Goal: Task Accomplishment & Management: Manage account settings

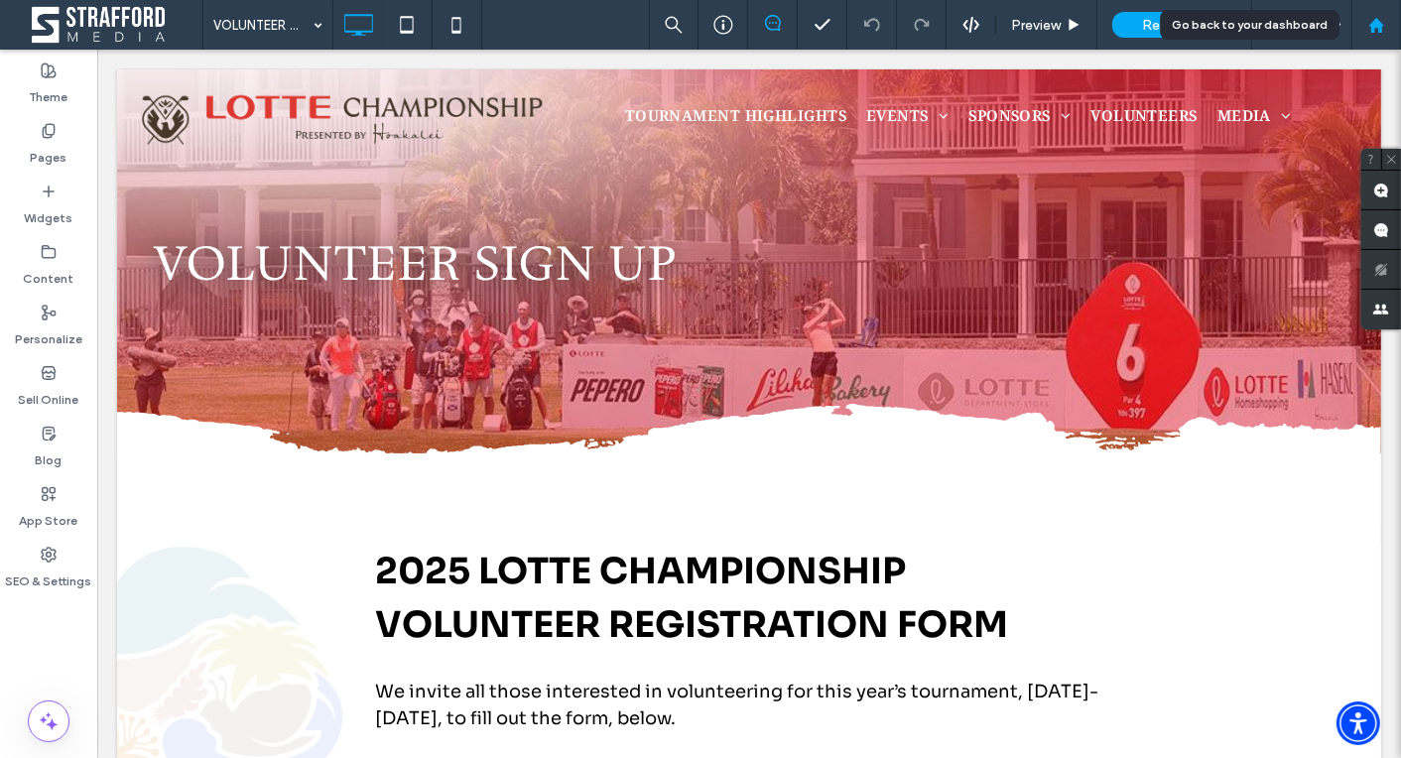
click at [1371, 32] on use at bounding box center [1375, 24] width 15 height 15
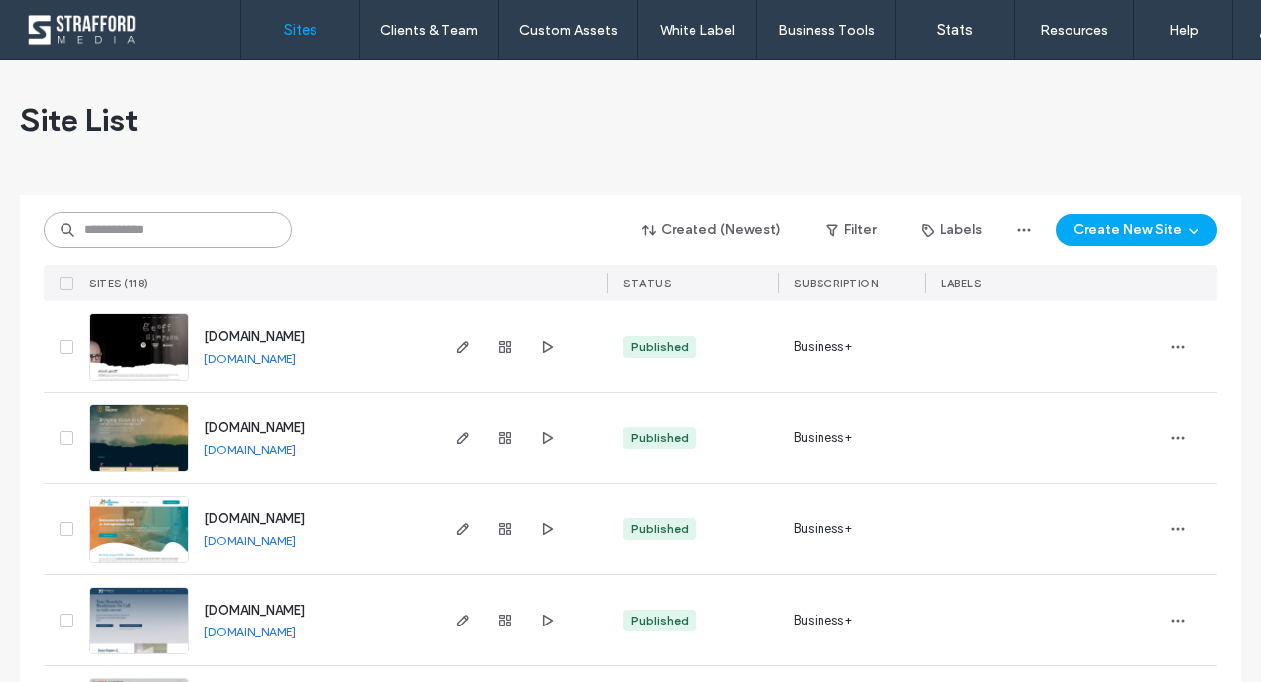
click at [207, 230] on input at bounding box center [168, 230] width 248 height 36
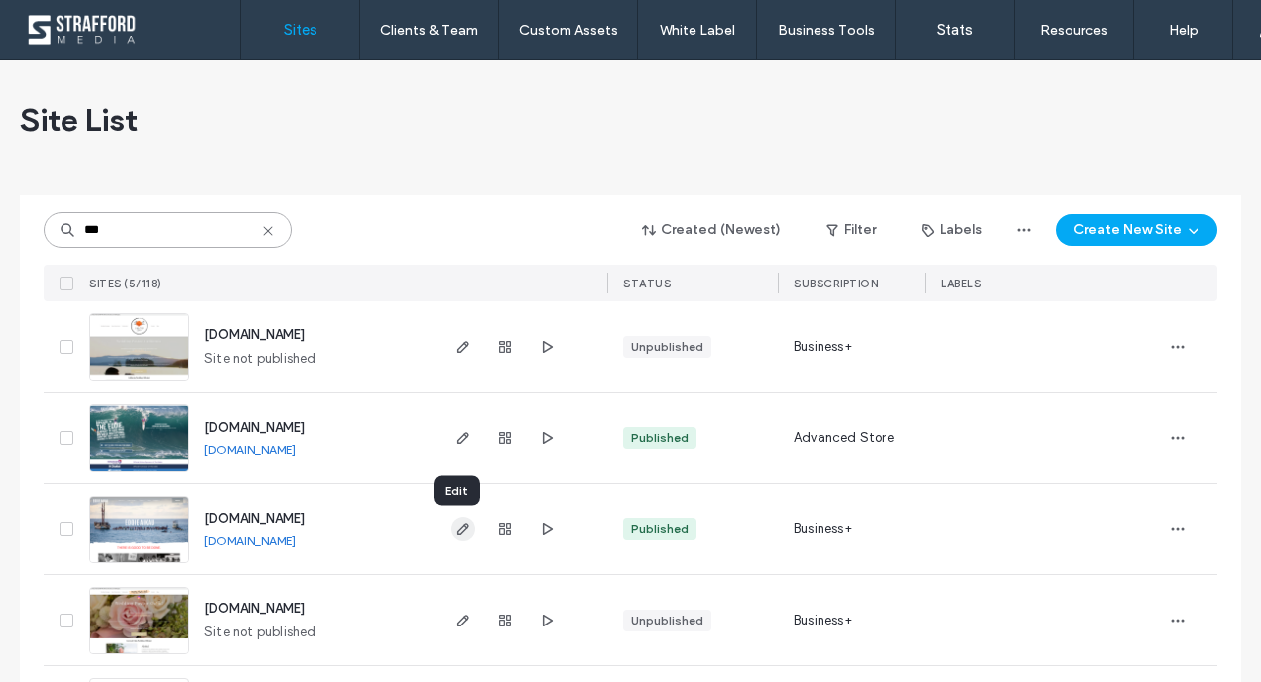
type input "***"
click at [458, 529] on use "button" at bounding box center [463, 530] width 12 height 12
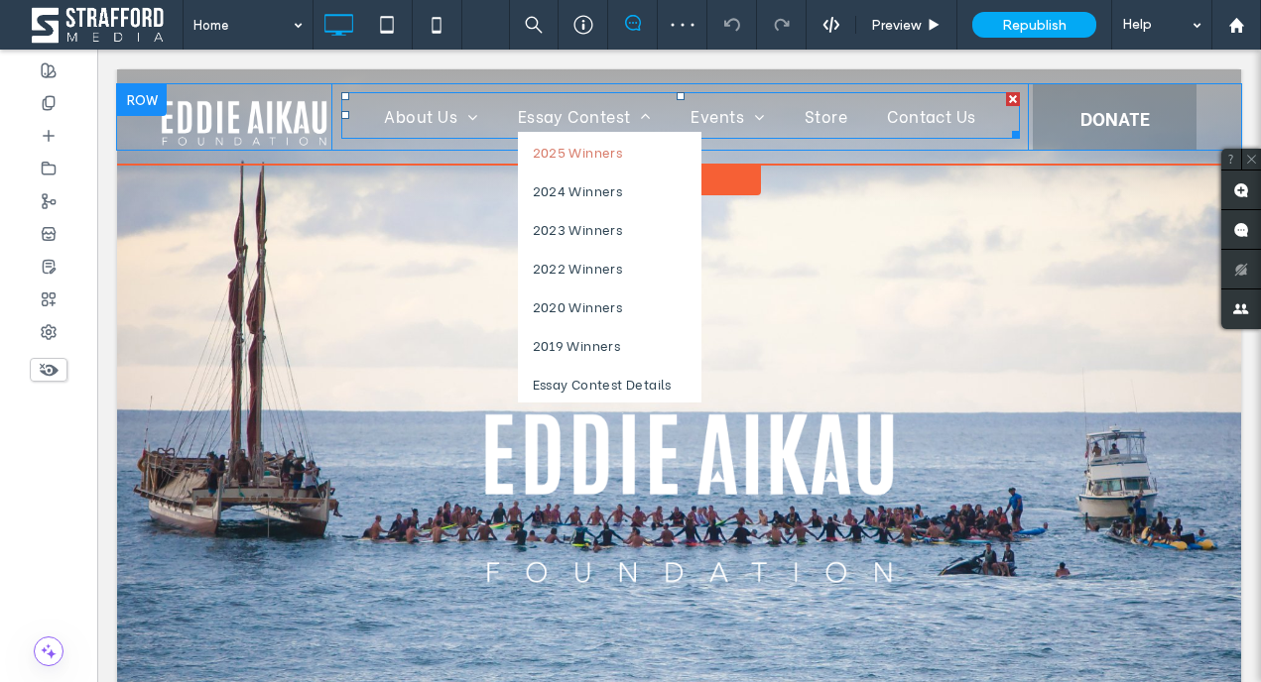
click at [599, 159] on span "2025 Winners" at bounding box center [578, 151] width 90 height 19
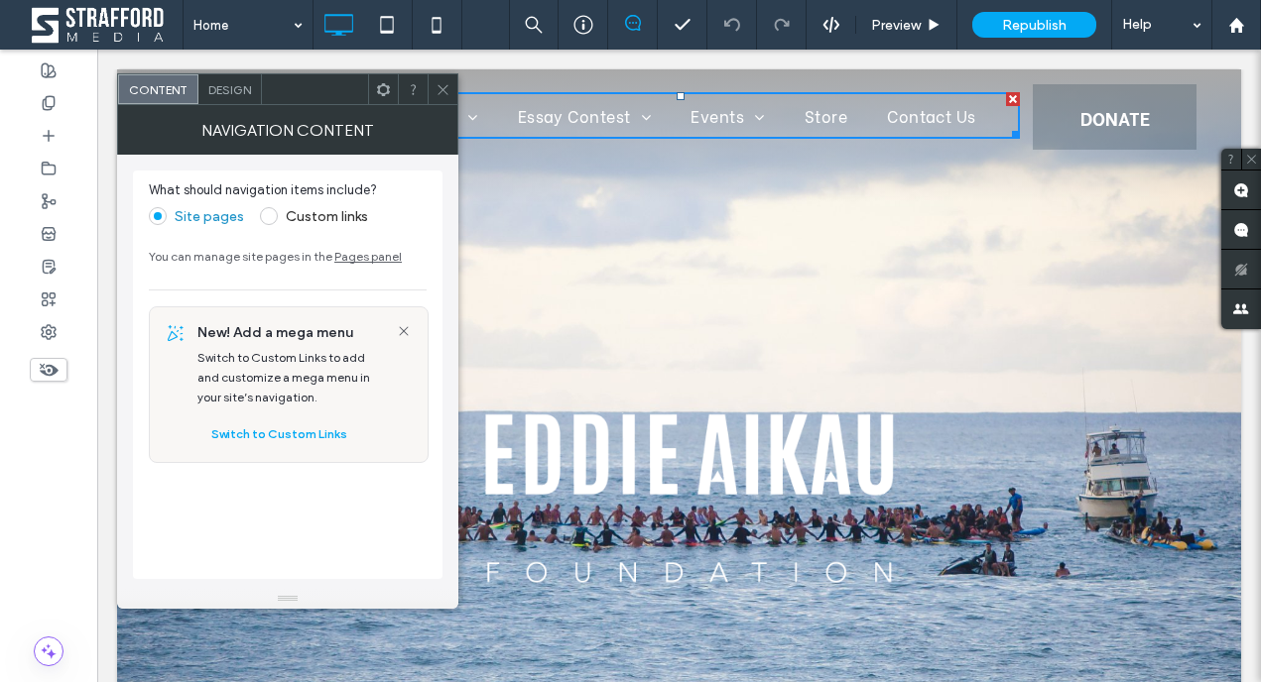
click at [441, 90] on use at bounding box center [442, 89] width 10 height 10
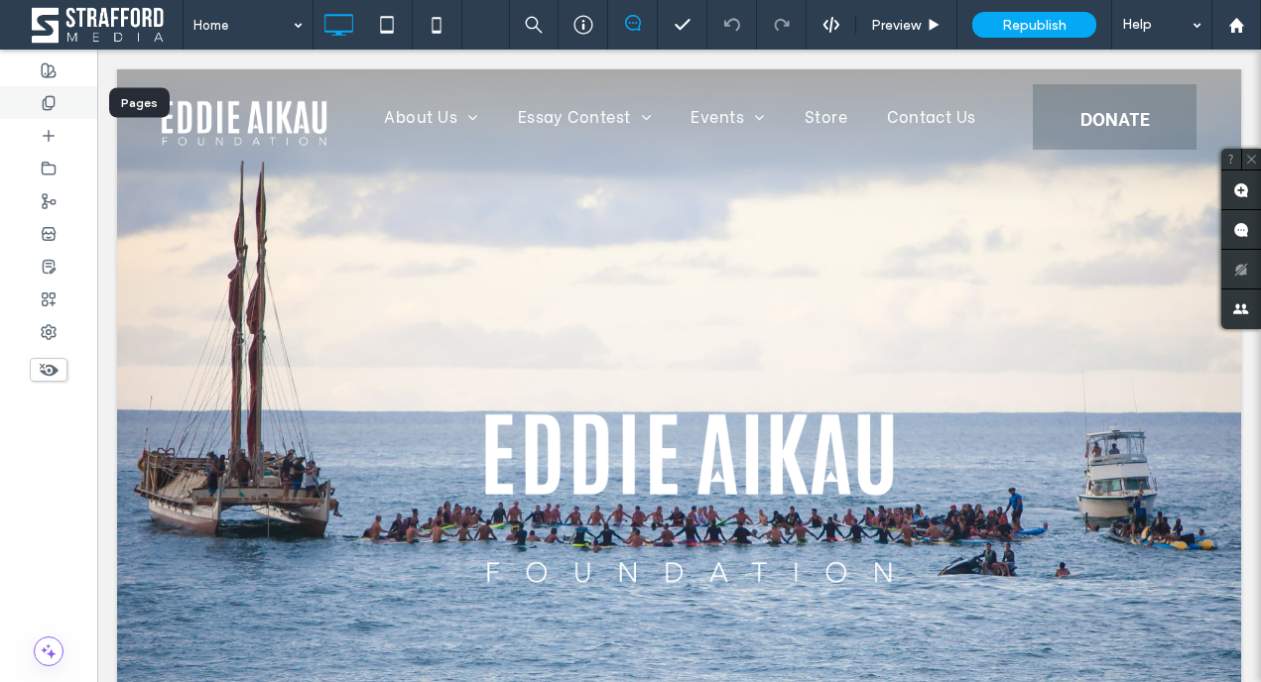
click at [54, 100] on use at bounding box center [48, 102] width 11 height 13
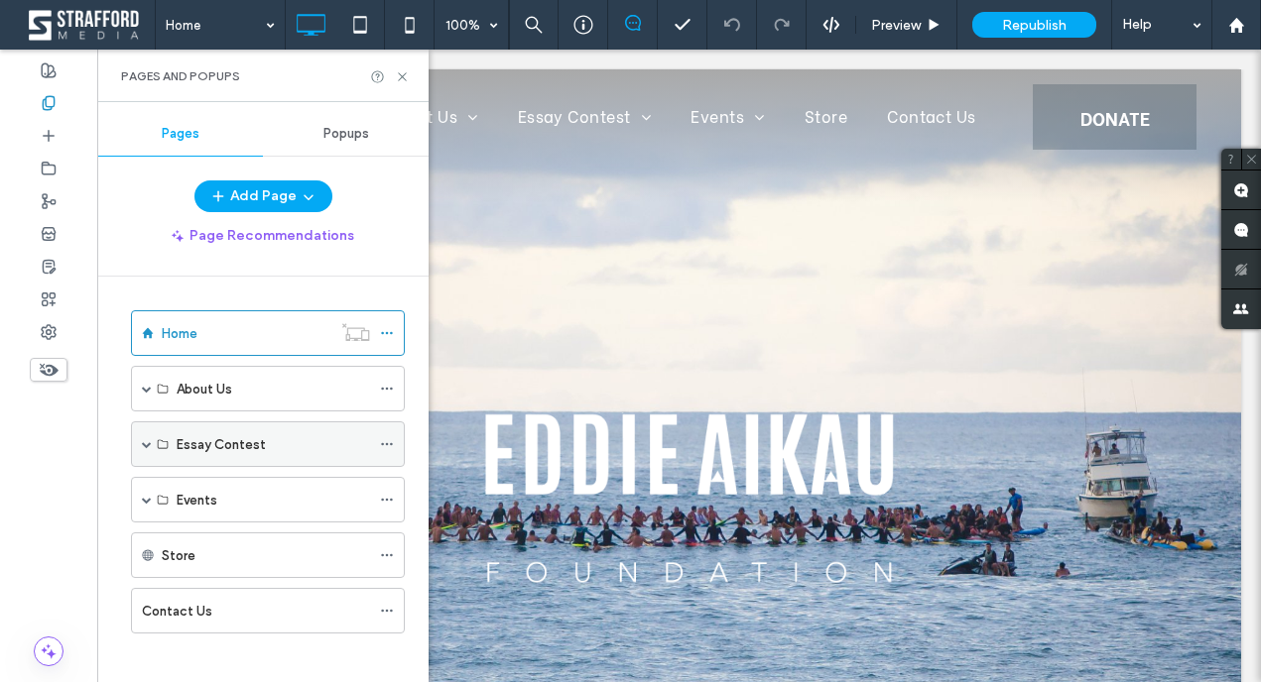
click at [146, 441] on span at bounding box center [147, 444] width 10 height 10
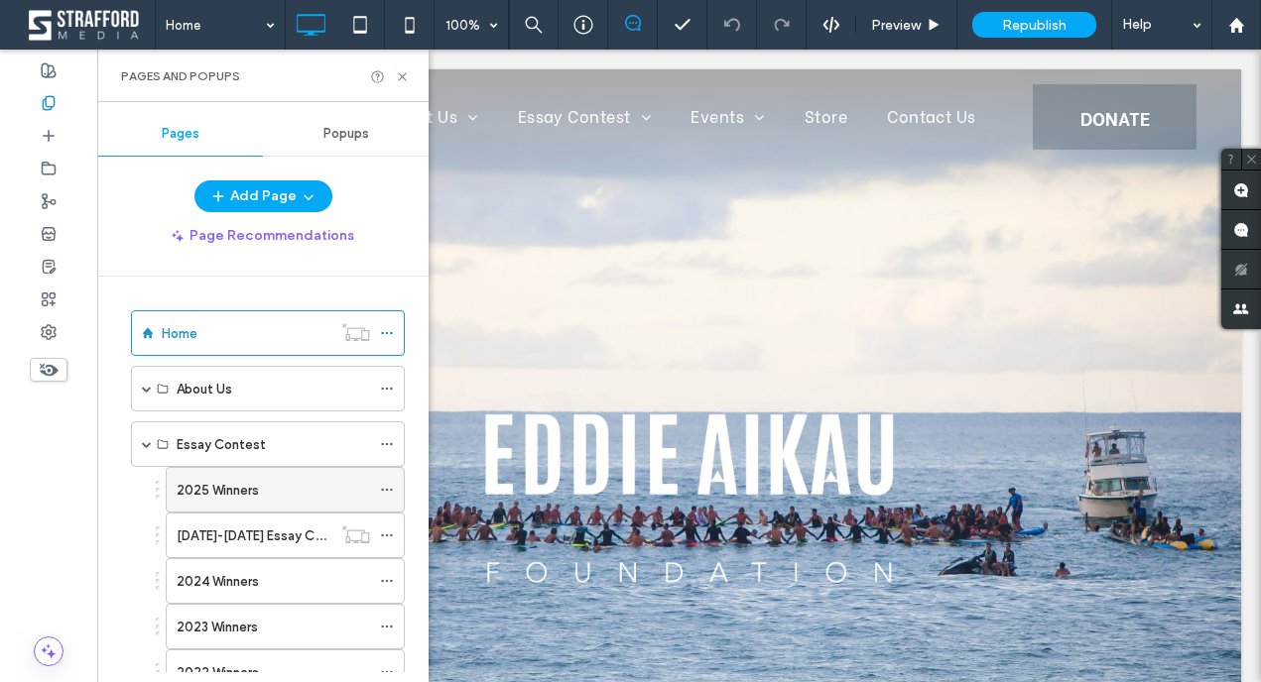
click at [256, 498] on label "2025 Winners" at bounding box center [218, 490] width 82 height 35
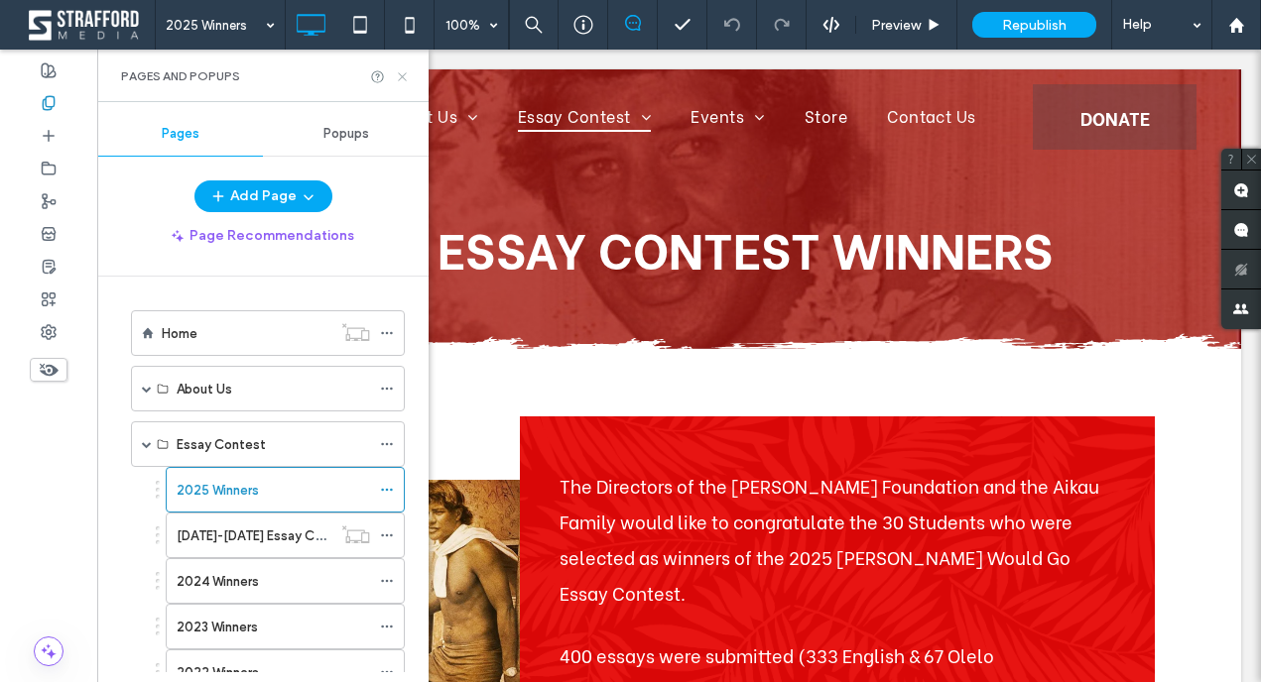
click at [404, 79] on icon at bounding box center [402, 76] width 15 height 15
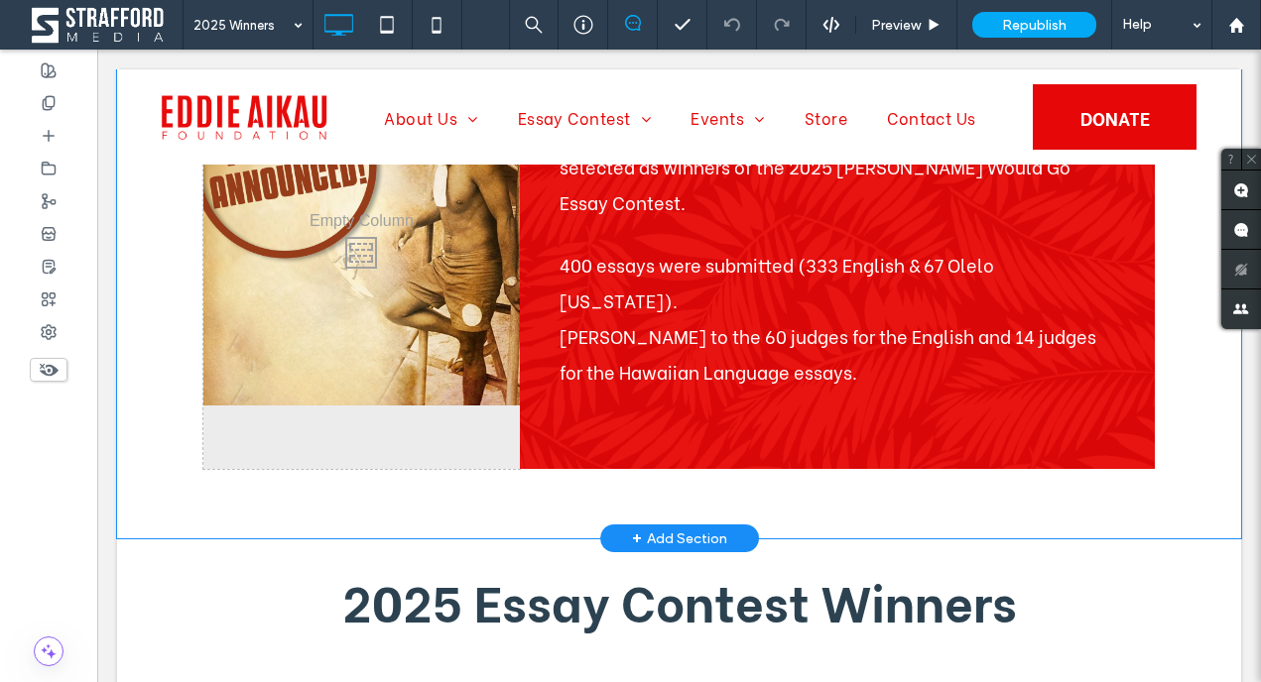
scroll to position [447, 0]
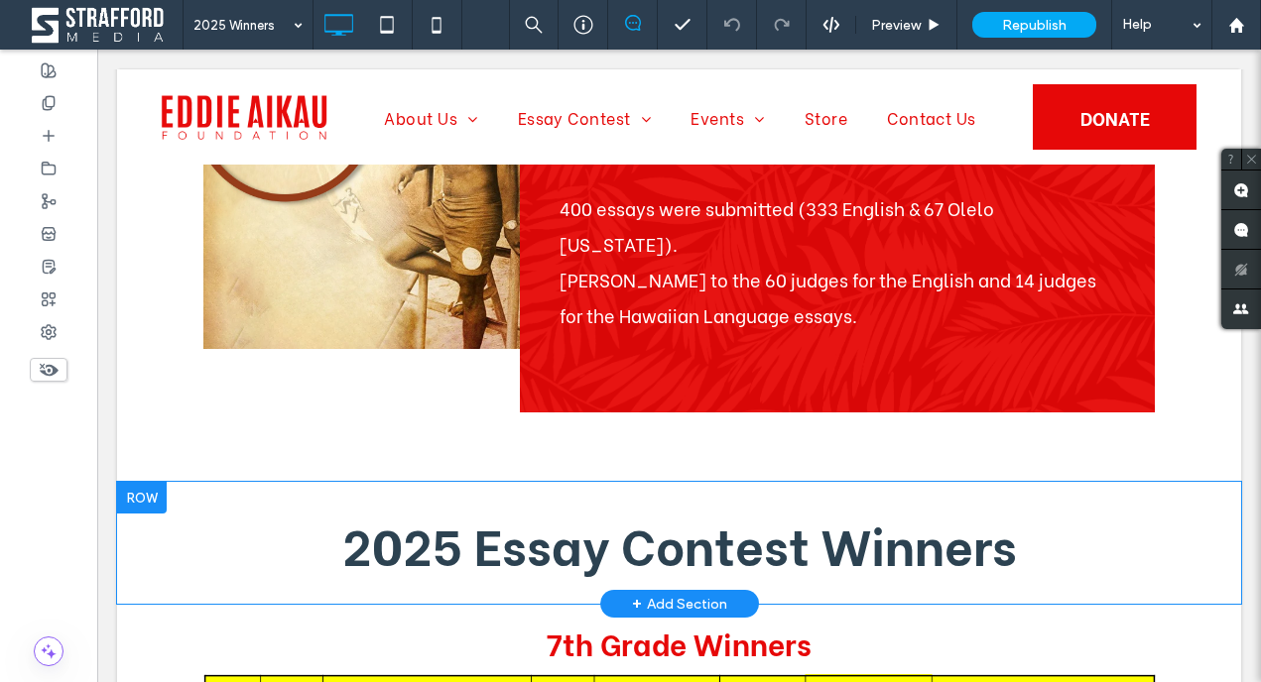
click at [142, 482] on div at bounding box center [142, 498] width 50 height 32
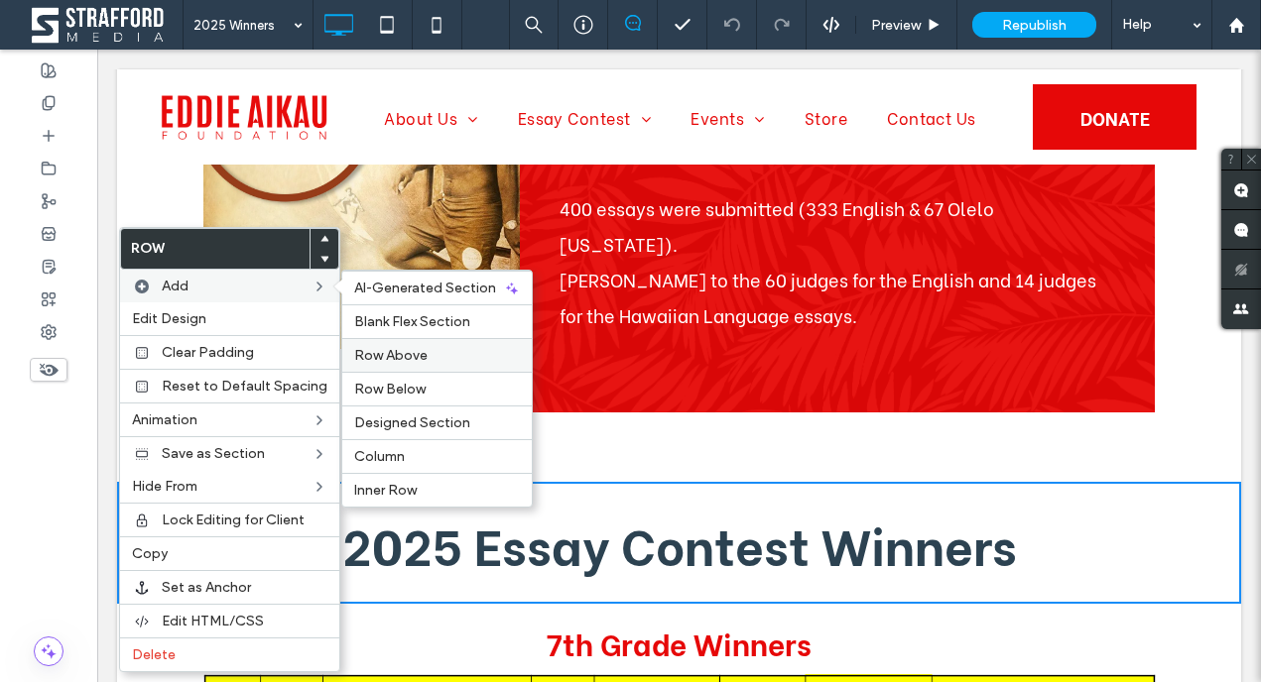
click at [417, 350] on span "Row Above" at bounding box center [390, 355] width 73 height 17
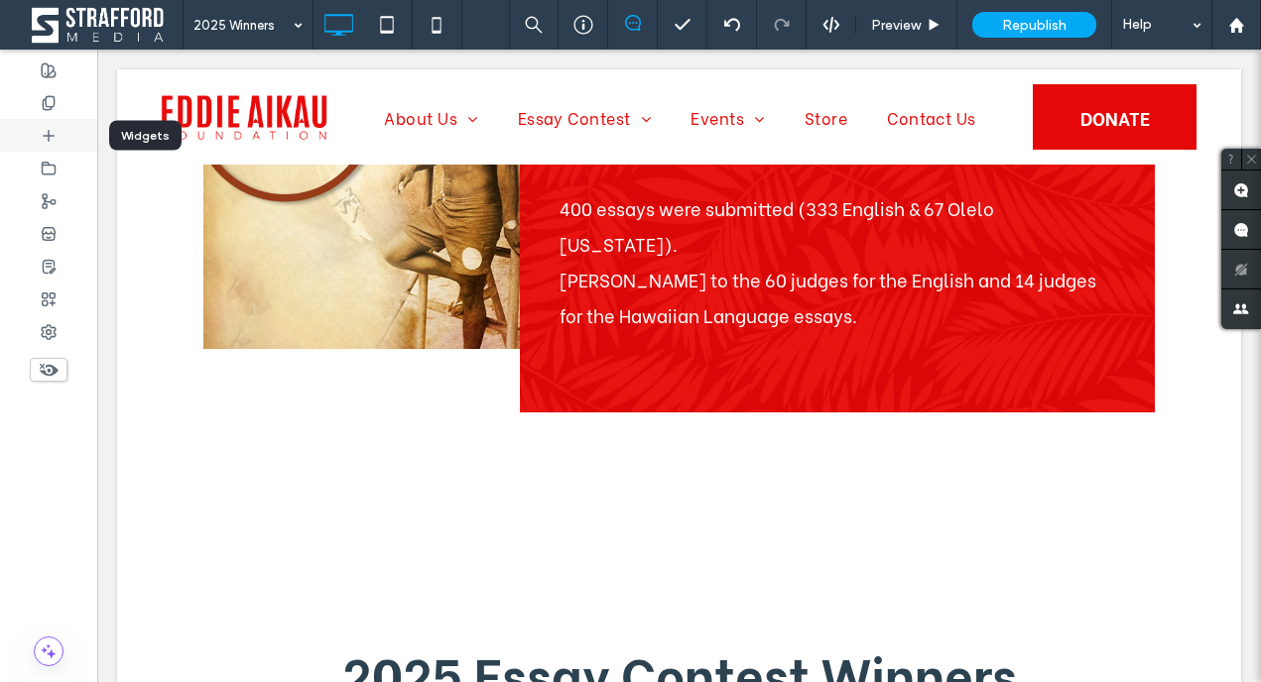
click at [54, 147] on div at bounding box center [48, 135] width 97 height 33
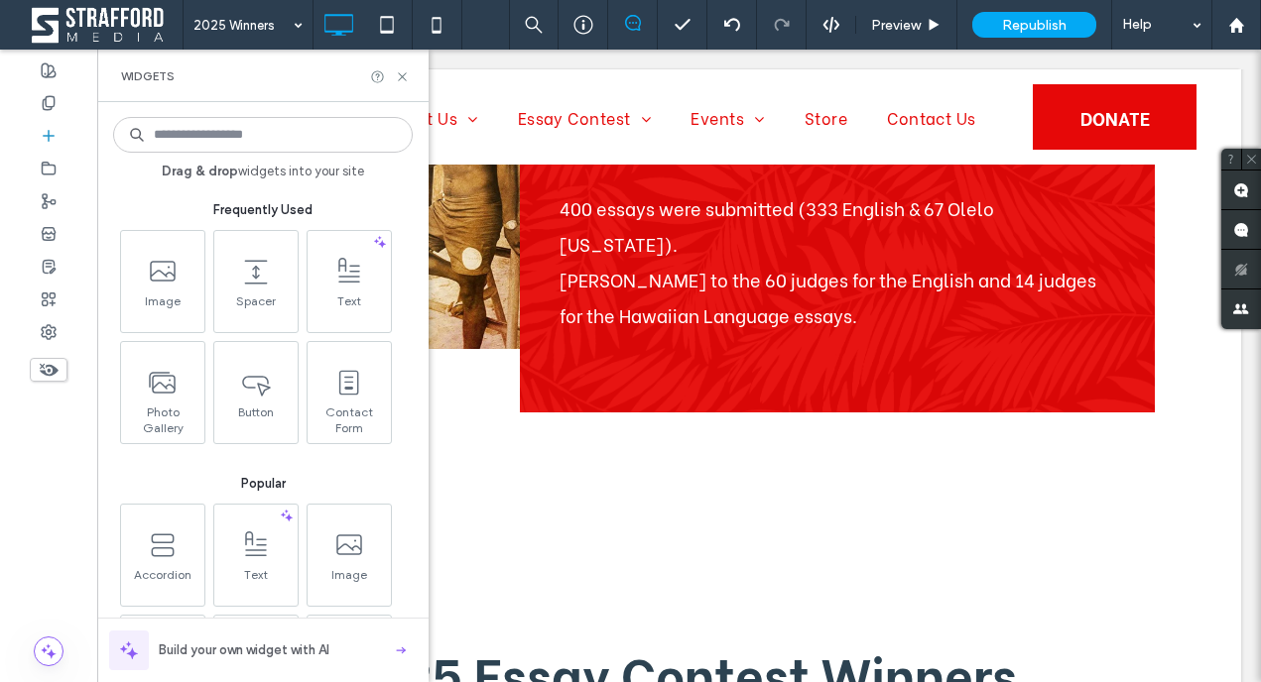
click at [270, 138] on input at bounding box center [263, 135] width 300 height 36
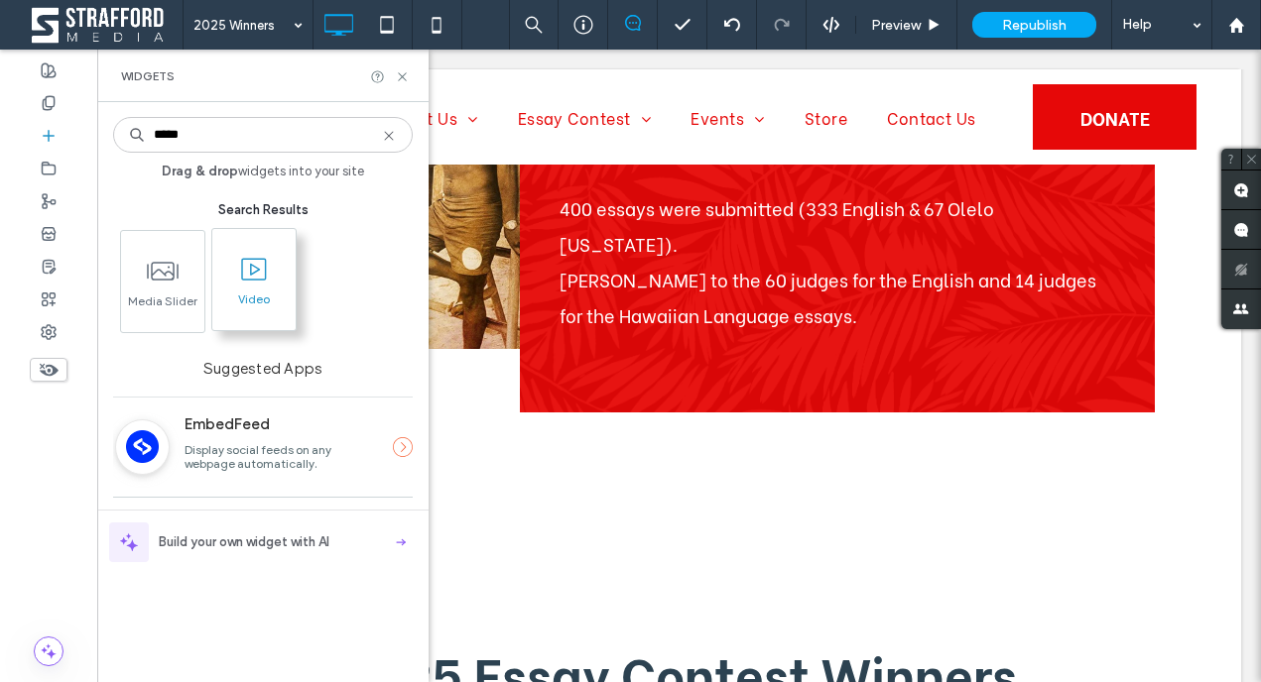
type input "*****"
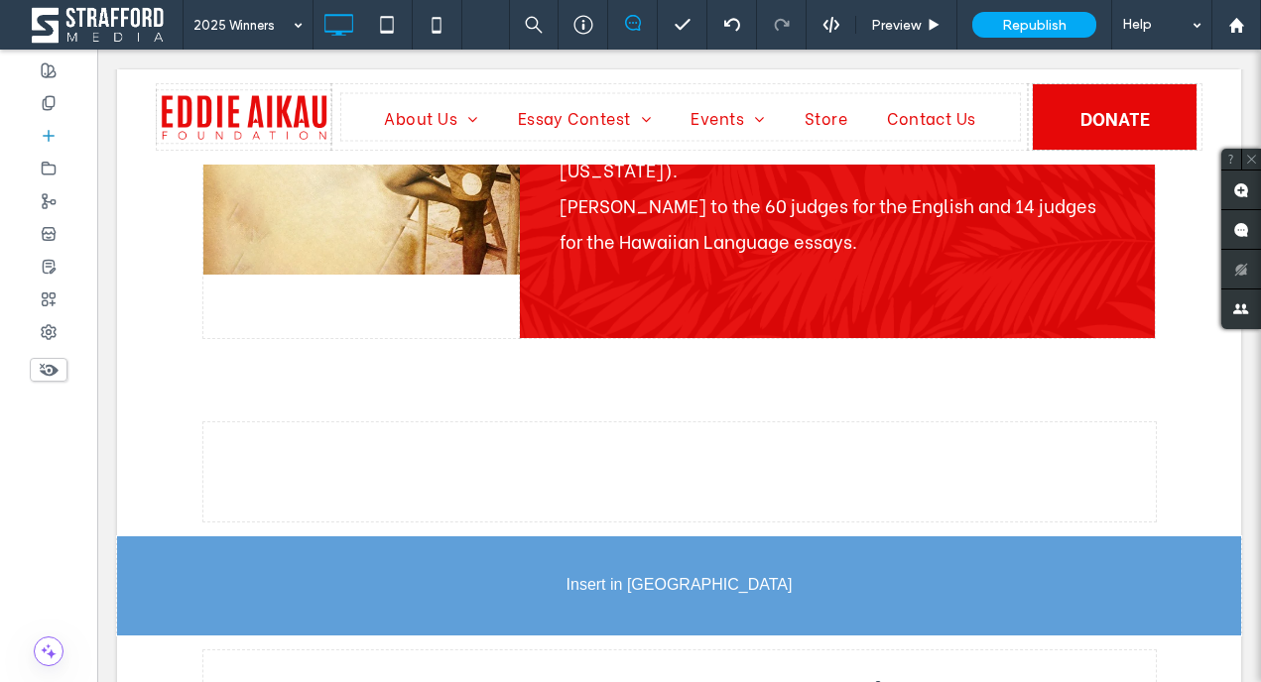
scroll to position [527, 0]
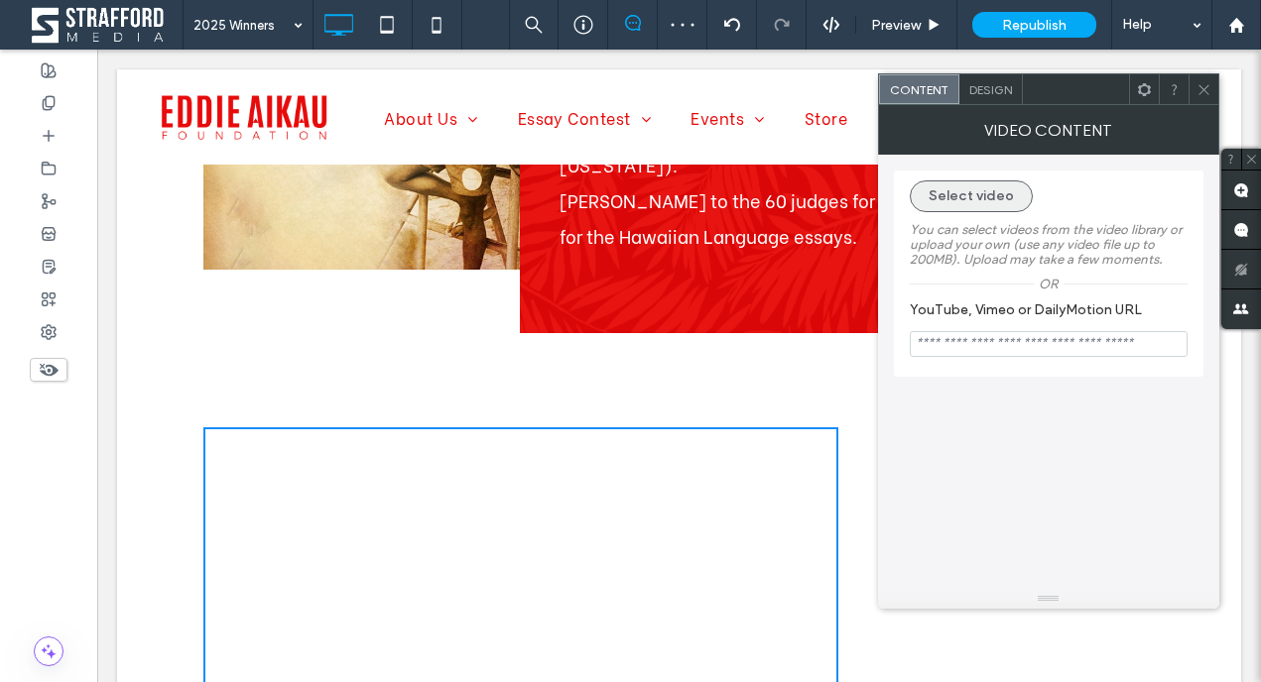
click at [973, 199] on button "Select video" at bounding box center [971, 197] width 123 height 32
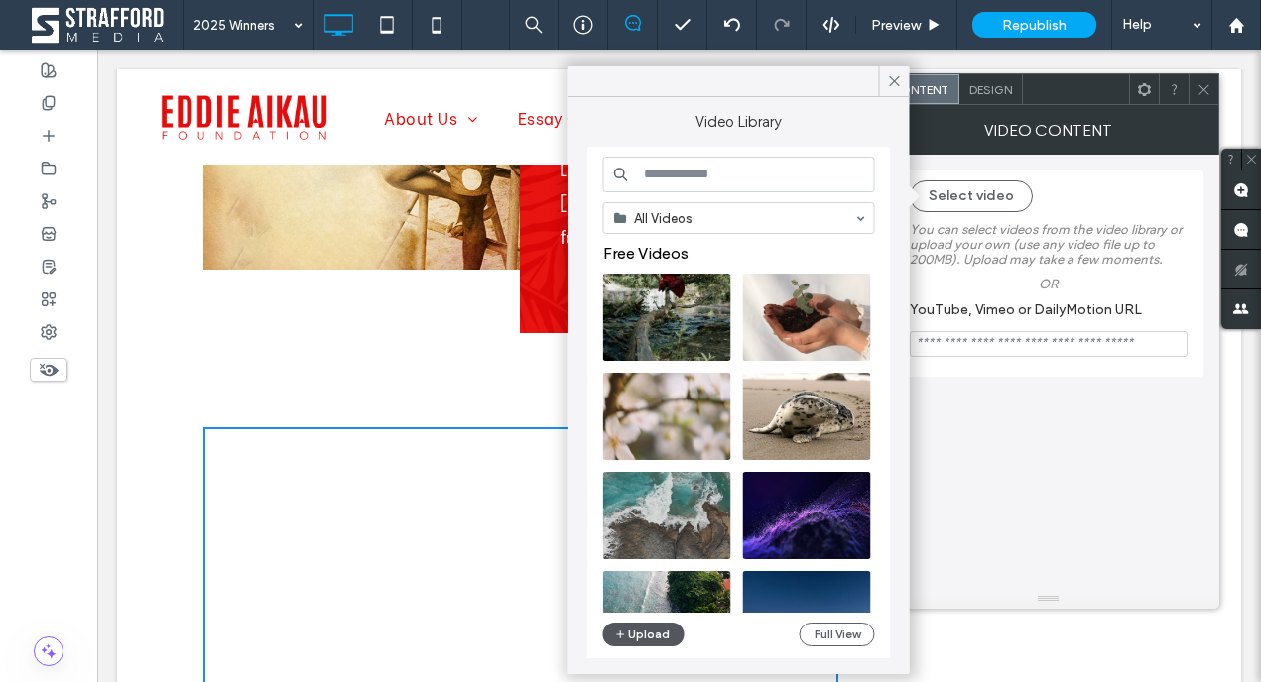
click at [637, 632] on button "Upload" at bounding box center [643, 635] width 81 height 24
click at [652, 641] on button "Upload" at bounding box center [643, 635] width 81 height 24
click at [647, 631] on button "Upload" at bounding box center [643, 635] width 81 height 24
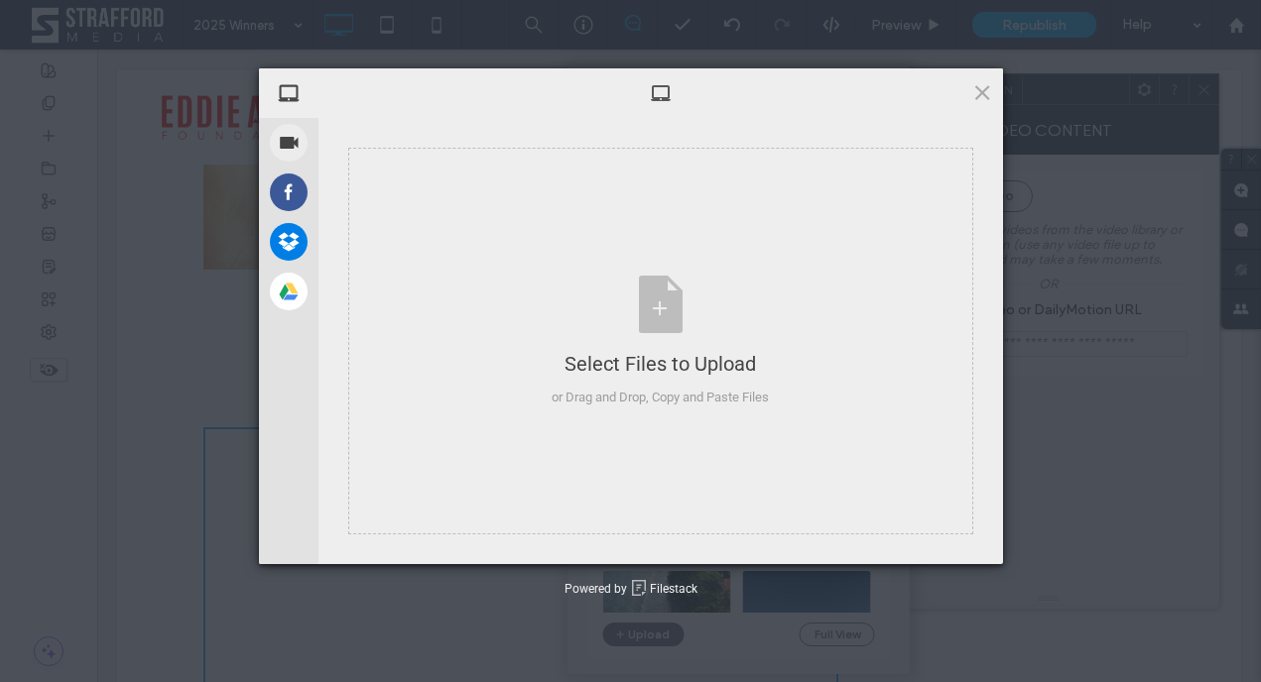
click at [637, 635] on div "My Device Record Video Facebook Dropbox Google Drive Select Files to Upload or …" at bounding box center [630, 341] width 1261 height 682
click at [671, 307] on div "Select Files to Upload or Drag and Drop, Copy and Paste Files" at bounding box center [660, 342] width 217 height 132
click at [657, 296] on div "Select Files to Upload or Drag and Drop, Copy and Paste Files" at bounding box center [660, 342] width 217 height 132
type input "**********"
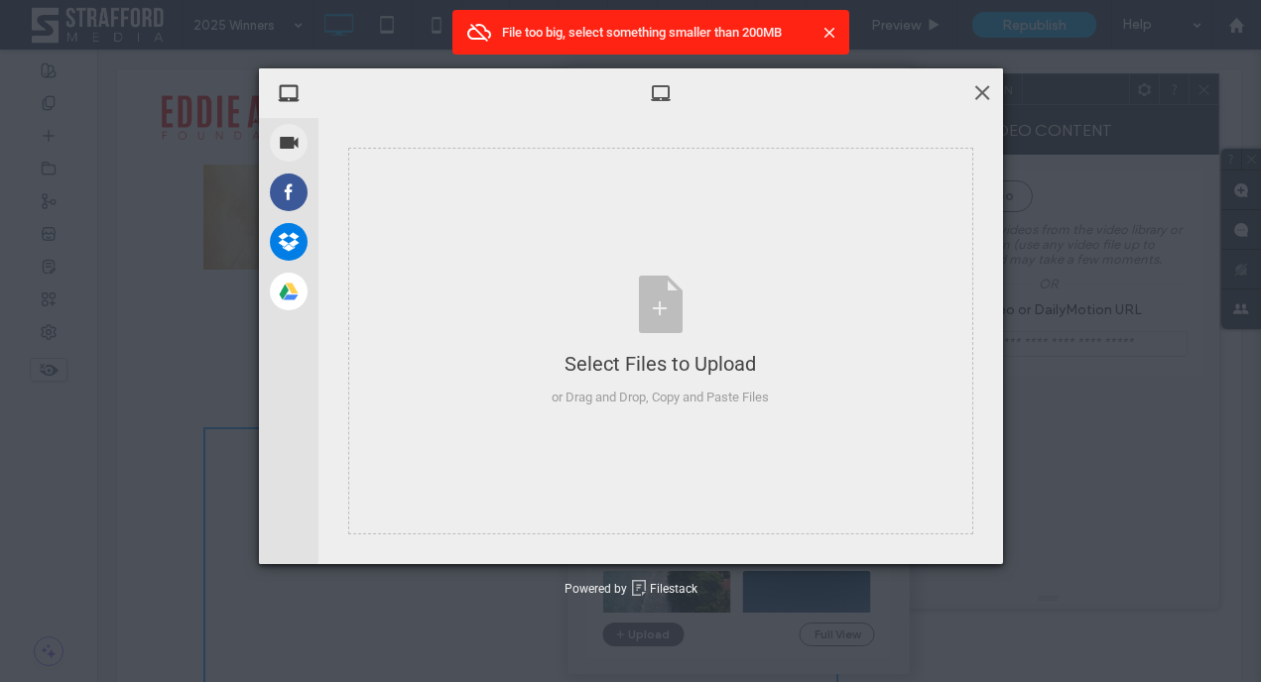
click at [977, 90] on span at bounding box center [982, 92] width 22 height 22
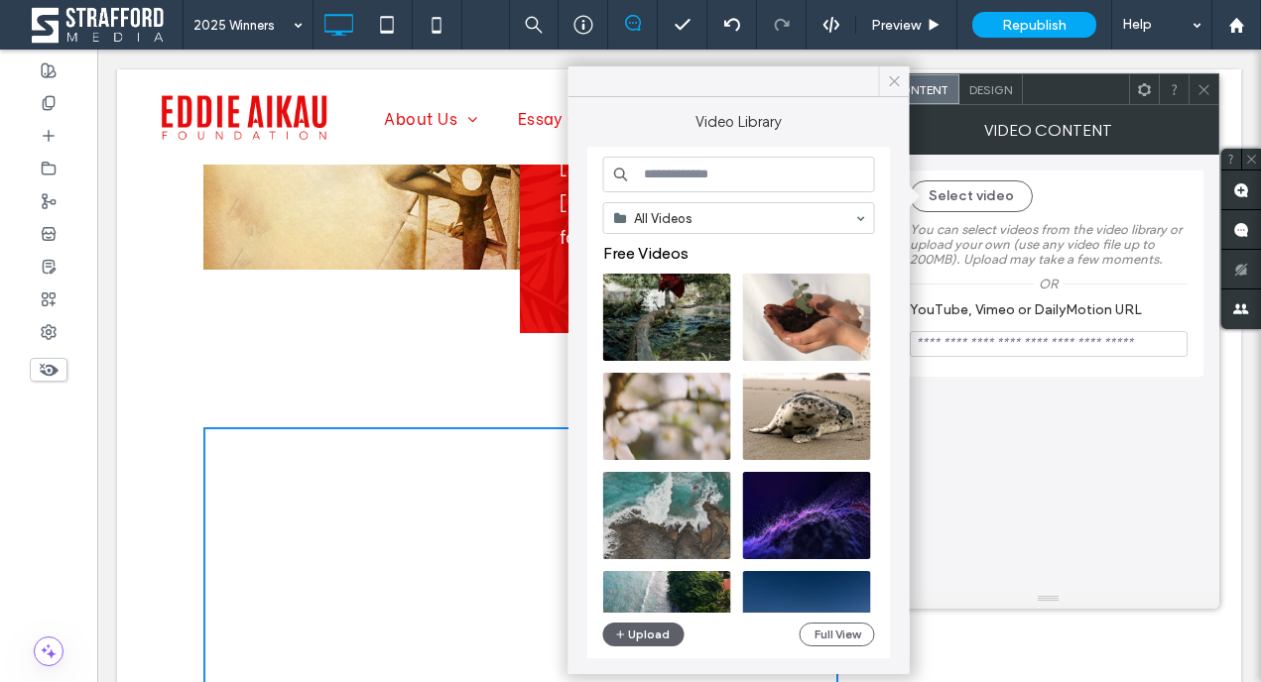
click at [889, 87] on icon at bounding box center [895, 81] width 18 height 18
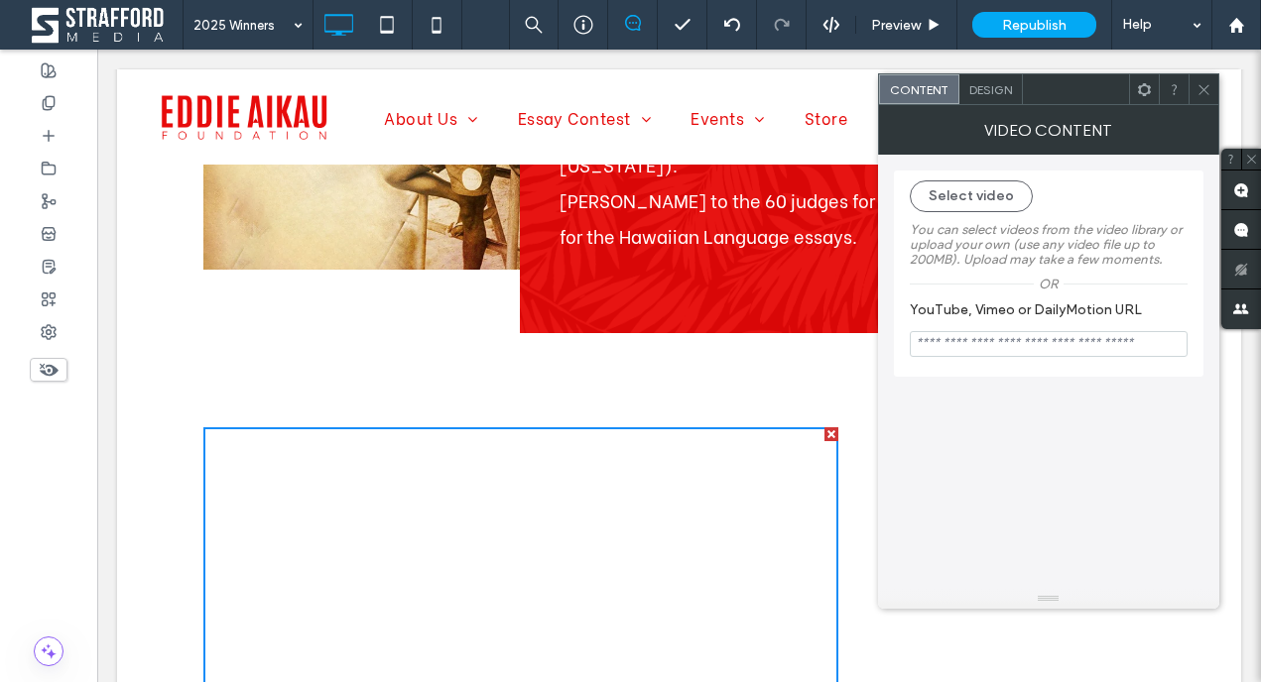
click at [1204, 87] on use at bounding box center [1203, 89] width 10 height 10
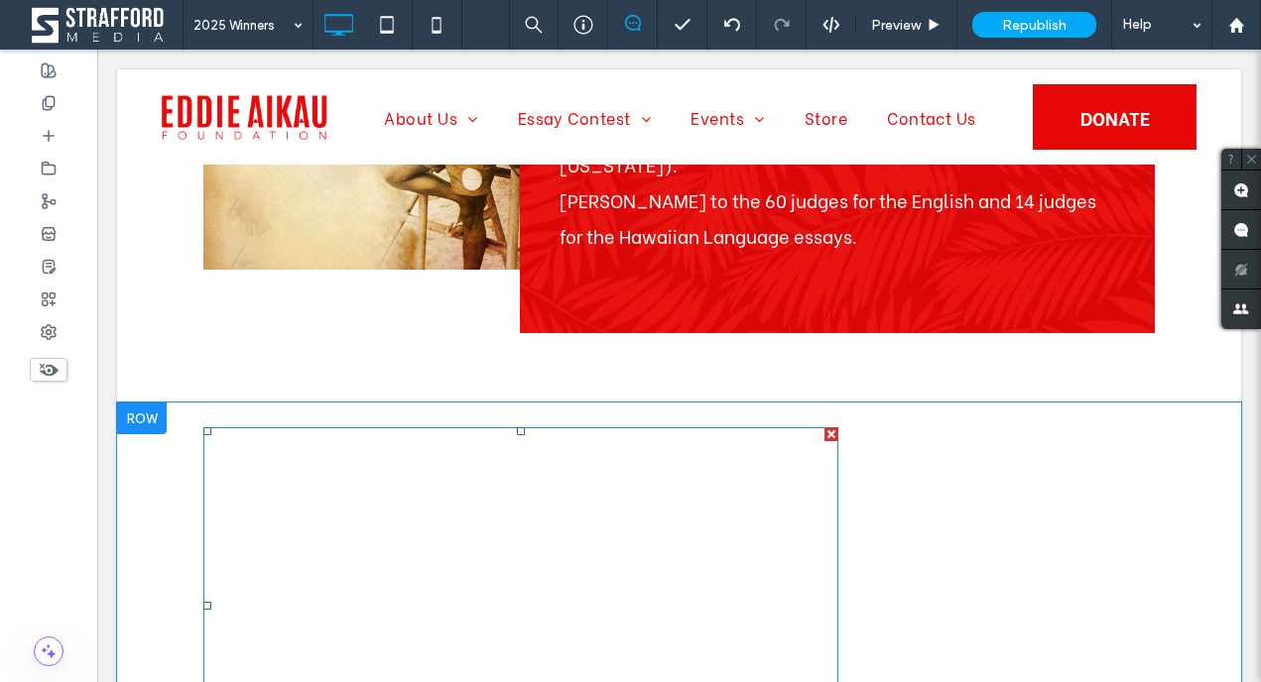
click at [829, 428] on div at bounding box center [831, 435] width 14 height 14
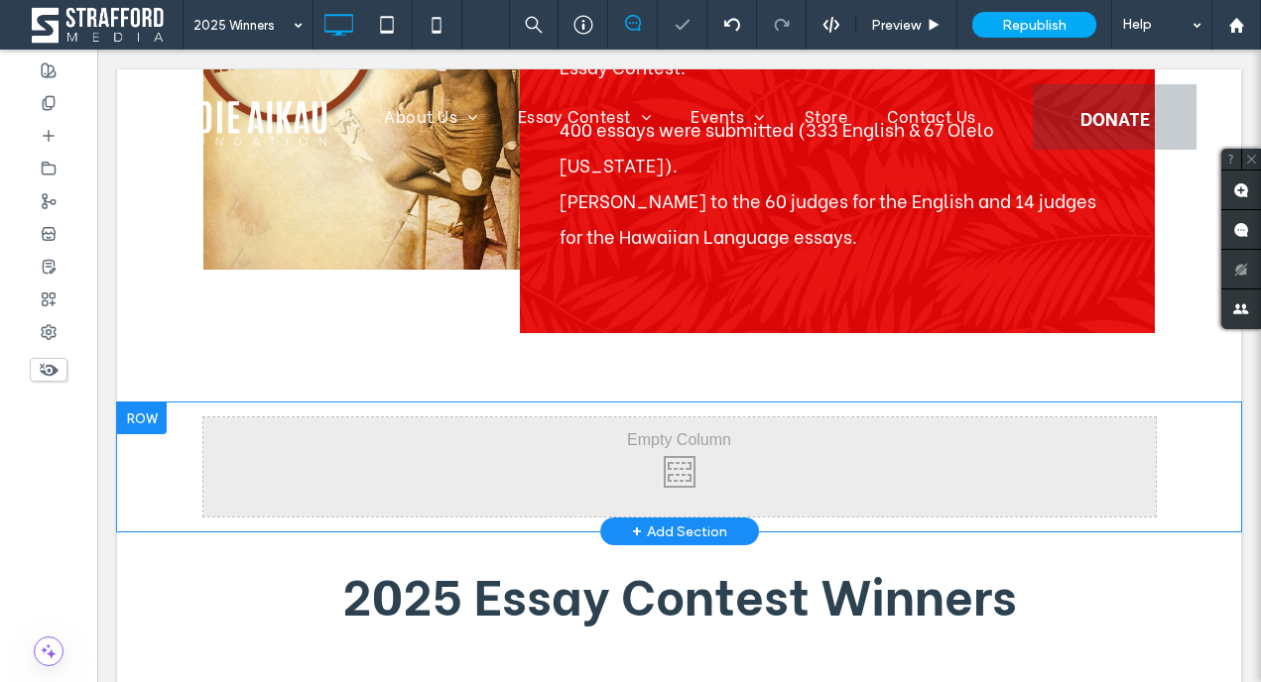
click at [55, 136] on div at bounding box center [630, 341] width 1261 height 682
click at [55, 136] on icon at bounding box center [49, 136] width 16 height 16
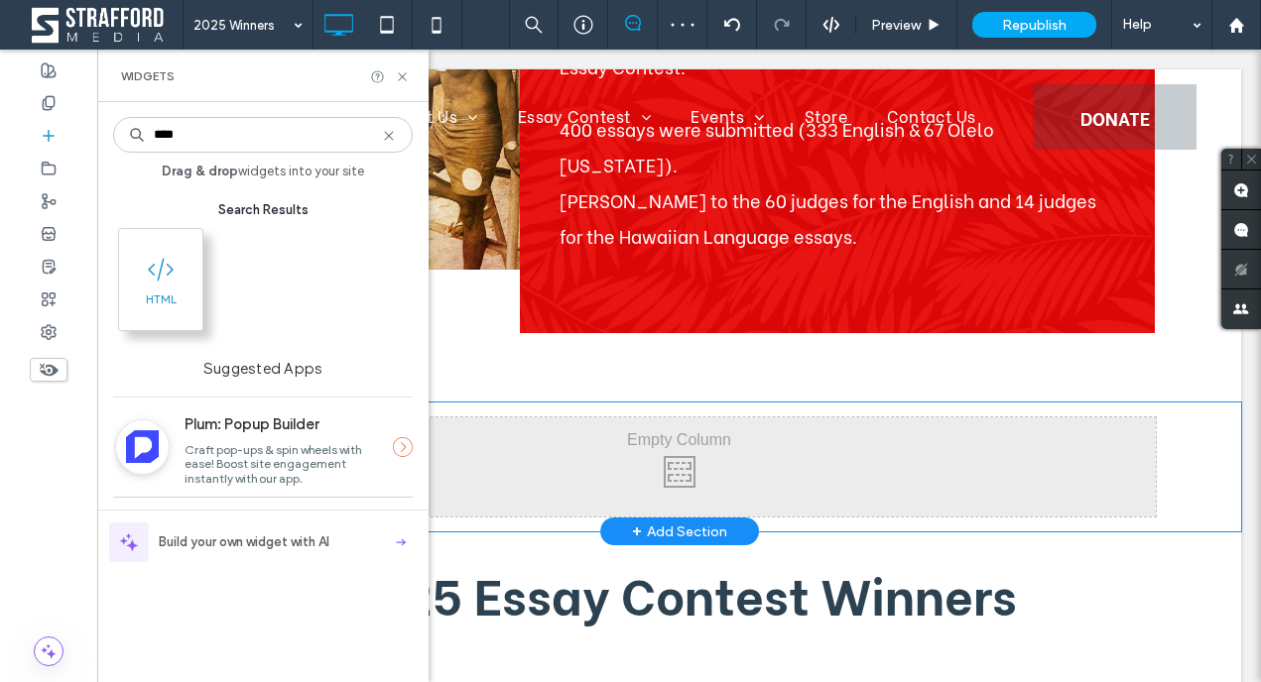
type input "****"
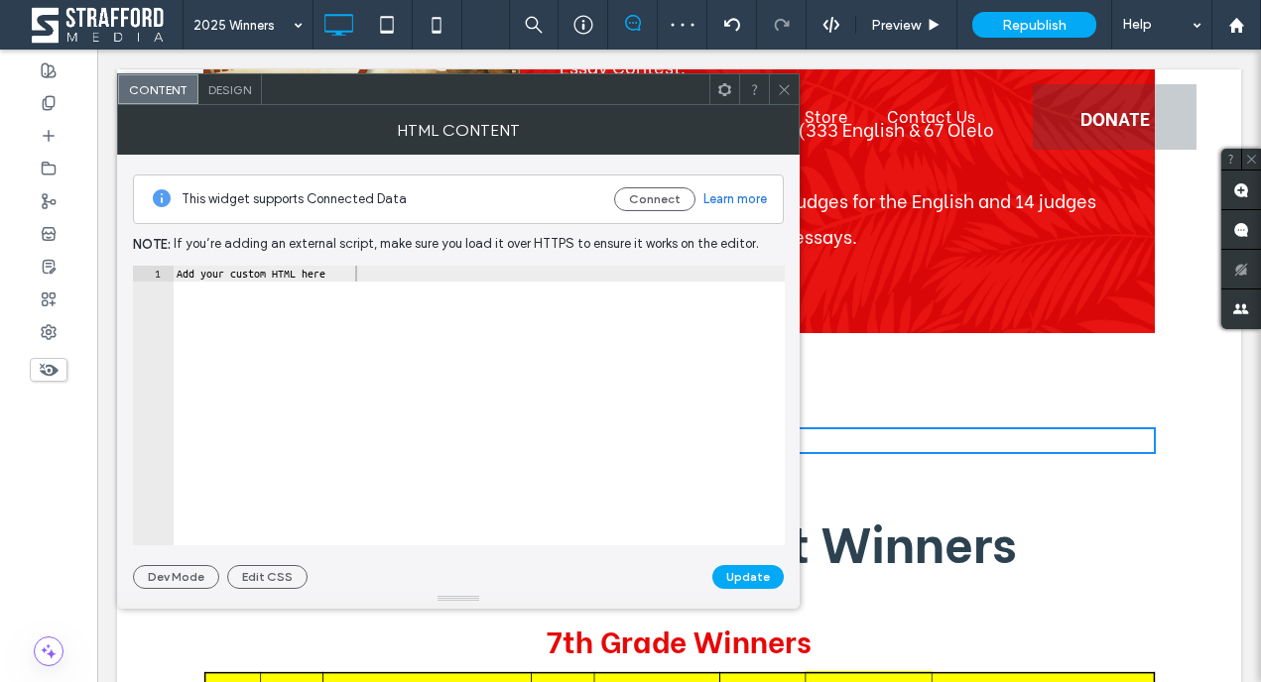
click at [276, 295] on div "Add your custom HTML here" at bounding box center [479, 421] width 612 height 311
paste textarea "**********"
type textarea "**********"
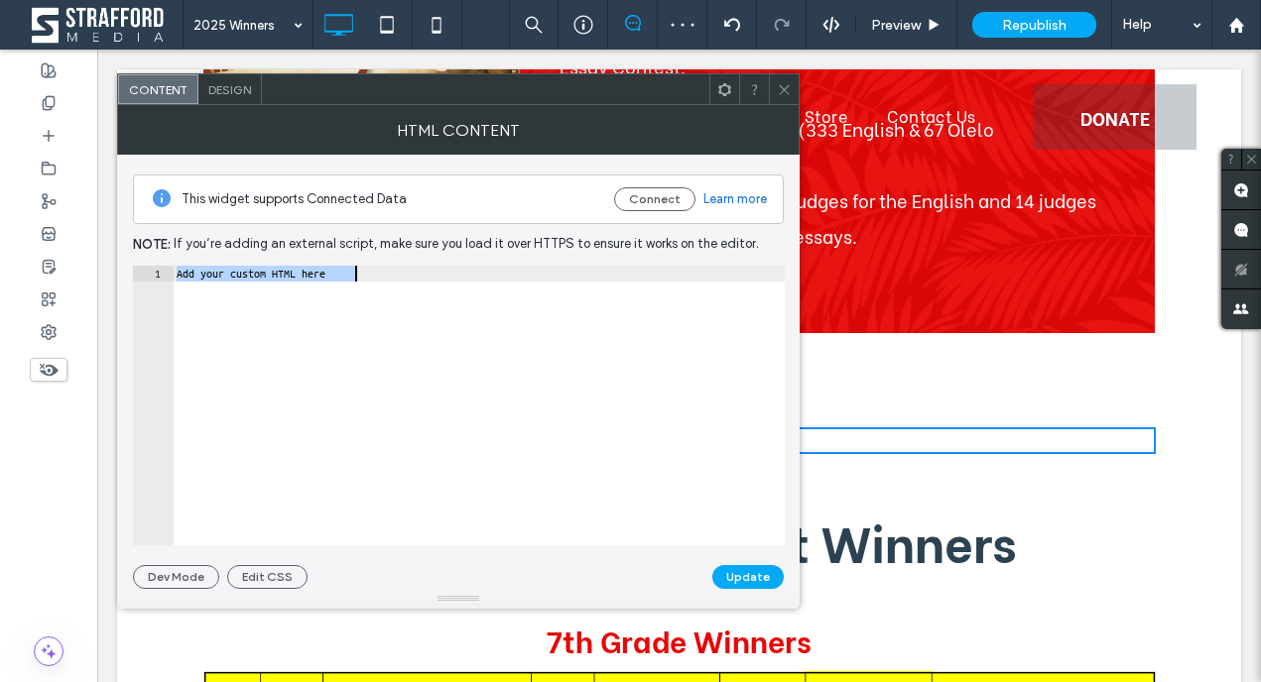
scroll to position [0, 1610]
click at [755, 577] on button "Update" at bounding box center [747, 577] width 71 height 24
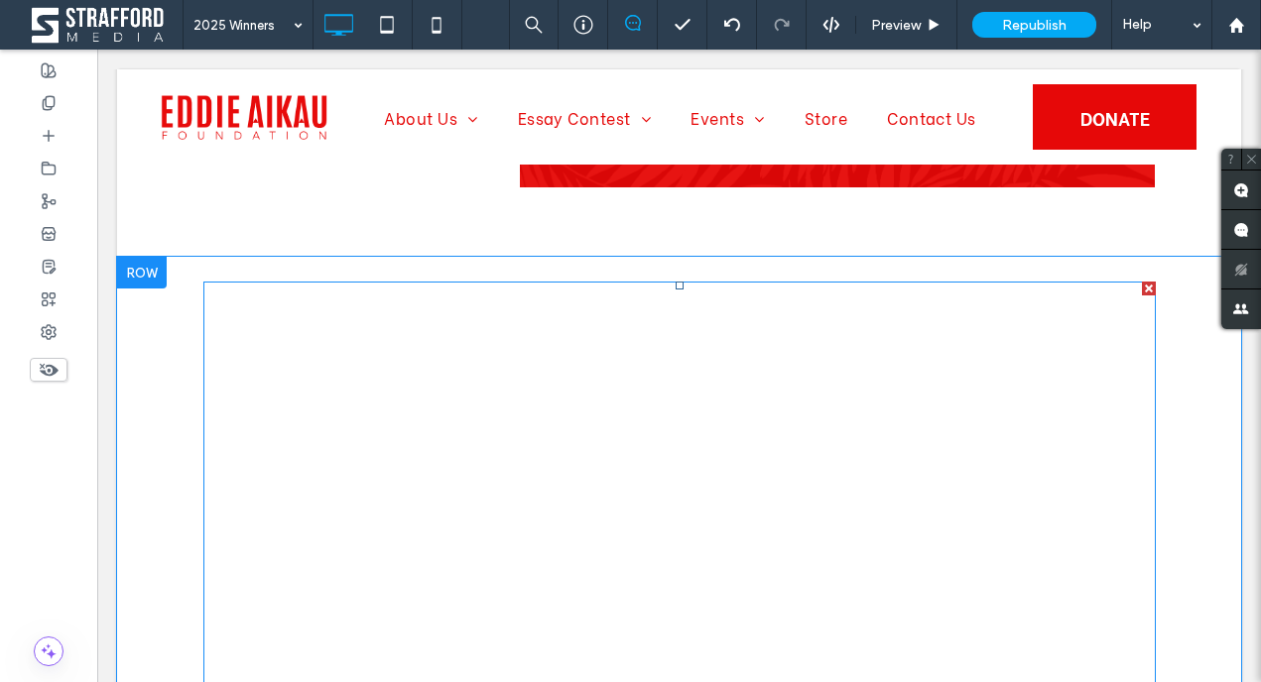
scroll to position [669, 0]
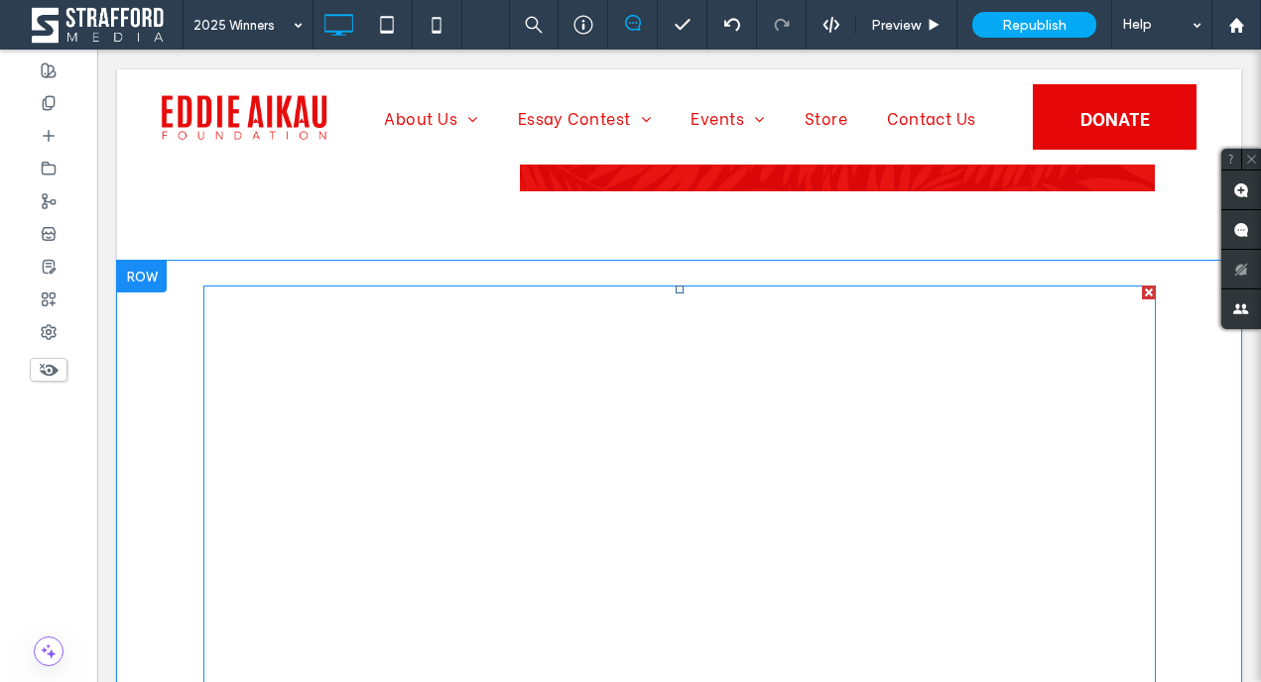
click at [390, 286] on span at bounding box center [679, 554] width 952 height 536
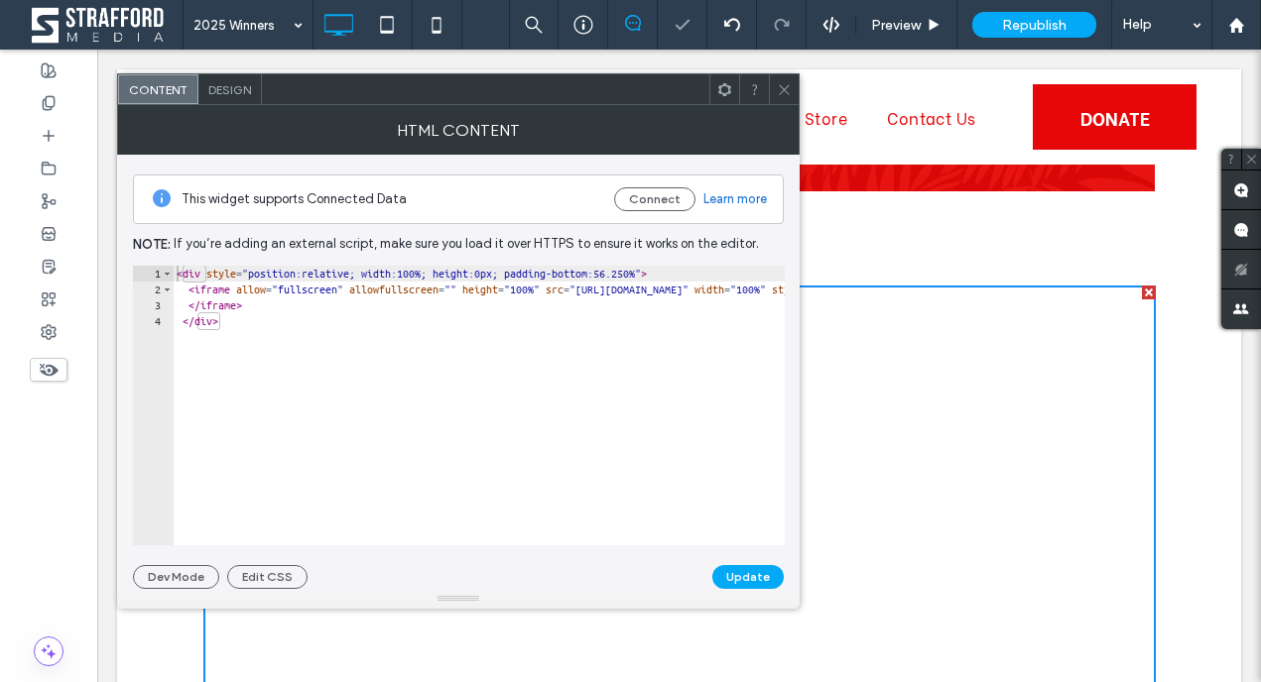
click at [179, 274] on div "< div style = "position:relative; width:100%; height:0px; padding-bottom:56.250…" at bounding box center [966, 421] width 1586 height 311
drag, startPoint x: 237, startPoint y: 278, endPoint x: 299, endPoint y: 278, distance: 61.5
click at [299, 278] on div "< center > </ center > < div style = "position:relative; width:100%; height:0px…" at bounding box center [966, 421] width 1586 height 311
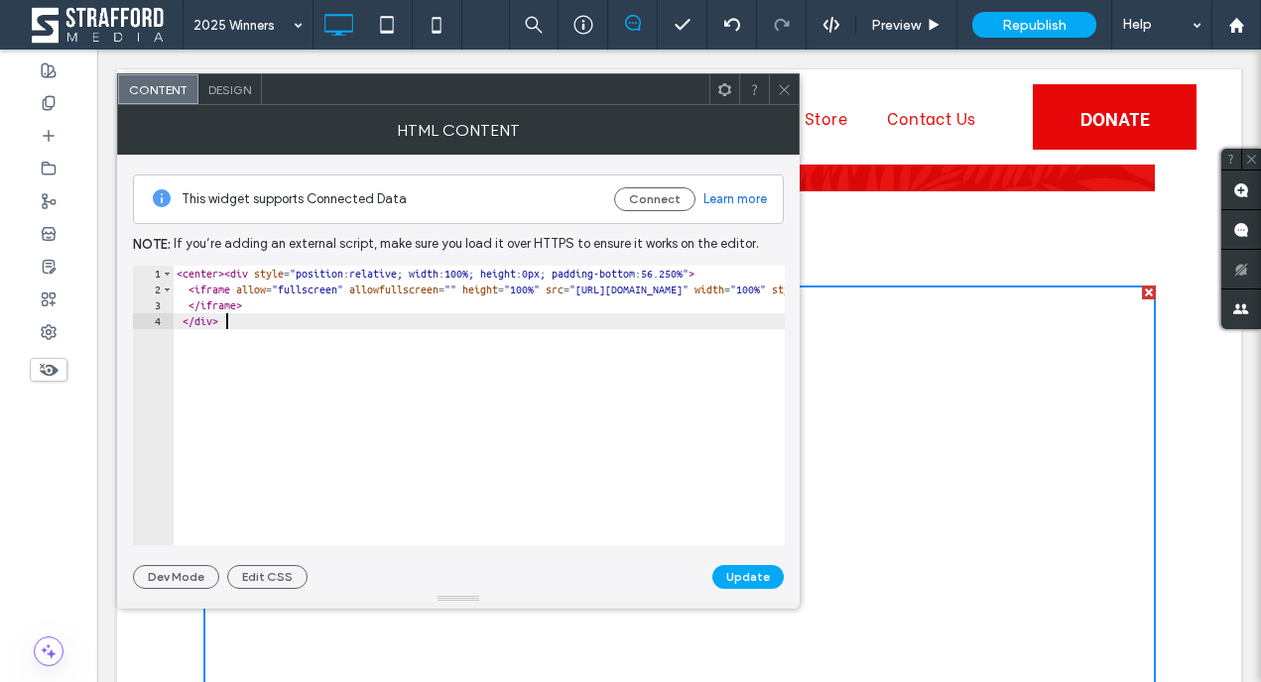
click at [336, 337] on div "< center > < div style = "position:relative; width:100%; height:0px; padding-bo…" at bounding box center [966, 421] width 1586 height 311
paste textarea "*********"
type textarea "**********"
click at [743, 578] on button "Update" at bounding box center [747, 577] width 71 height 24
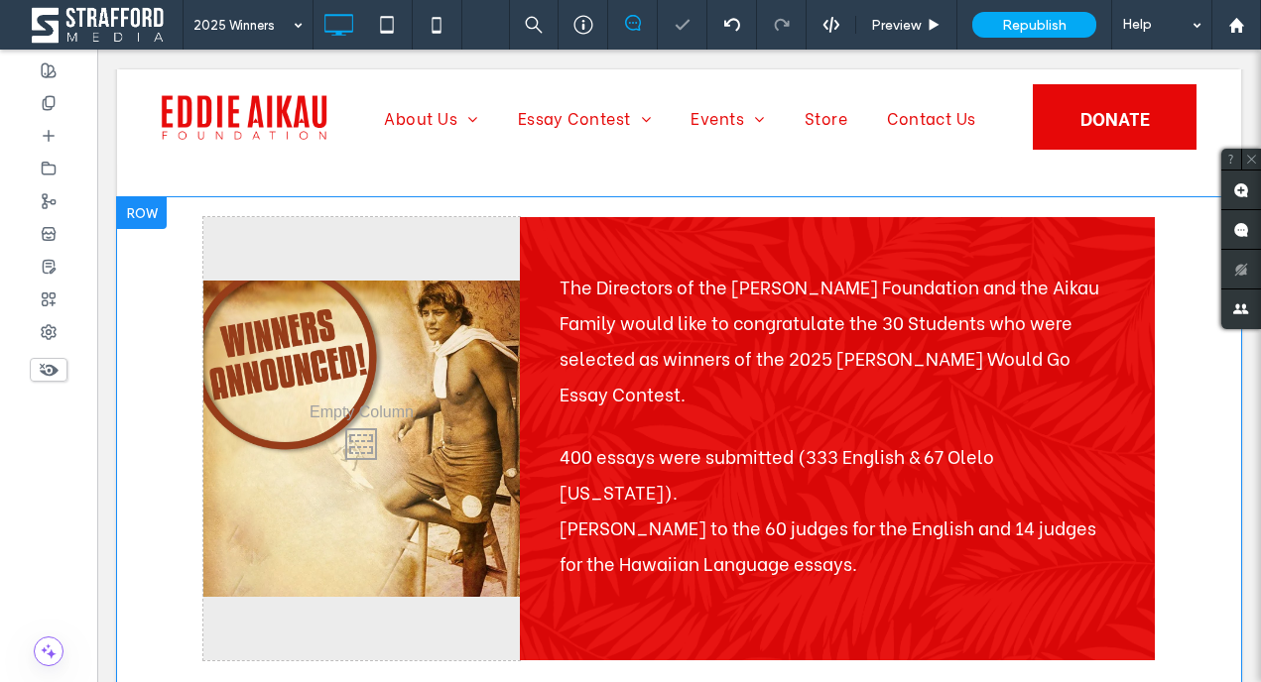
scroll to position [445, 0]
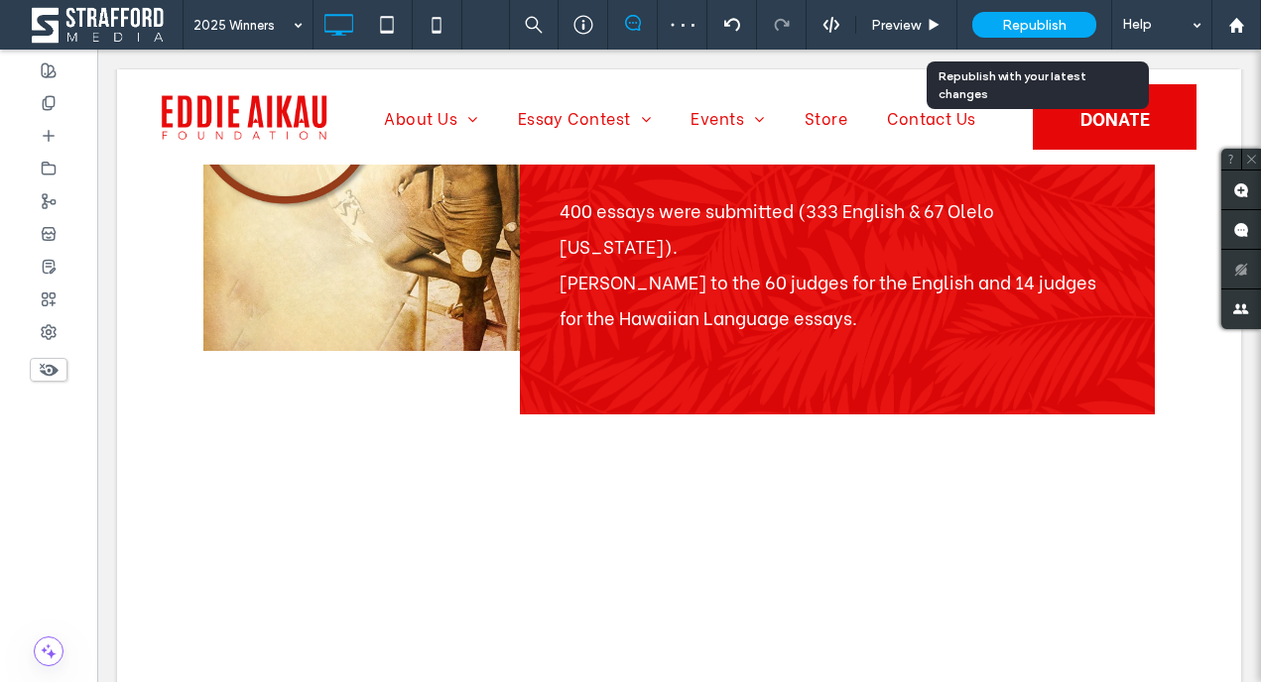
click at [1019, 17] on span "Republish" at bounding box center [1034, 25] width 64 height 17
